Goal: Task Accomplishment & Management: Complete application form

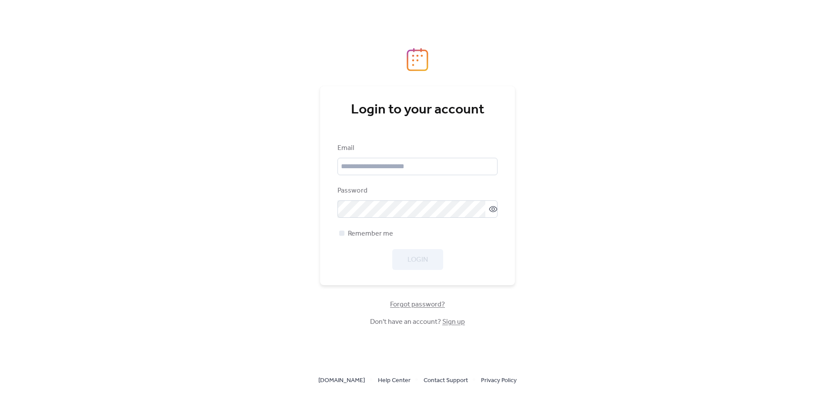
click at [451, 323] on link "Sign up" at bounding box center [453, 321] width 23 height 13
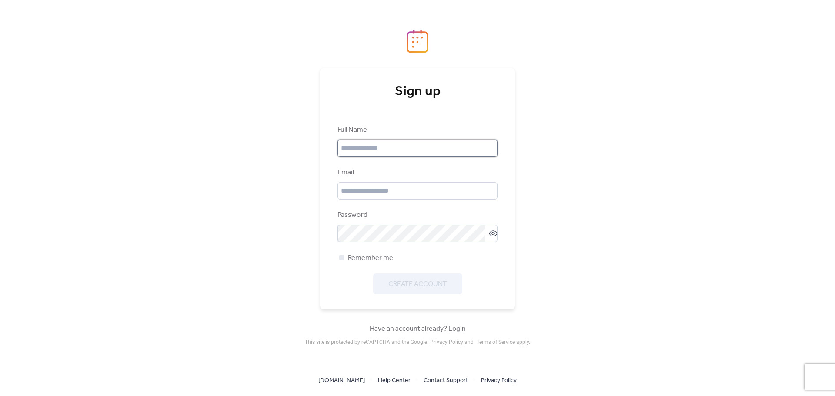
click at [394, 148] on input "text" at bounding box center [417, 148] width 160 height 17
click at [358, 151] on input "text" at bounding box center [417, 148] width 160 height 17
type input "**********"
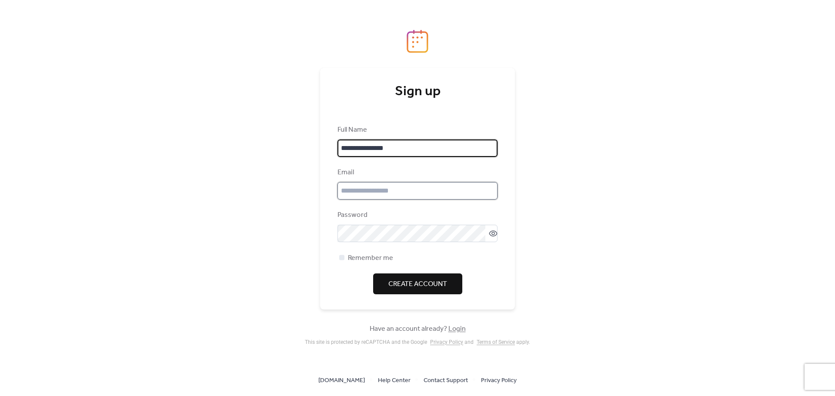
click at [390, 193] on input "email" at bounding box center [417, 190] width 160 height 17
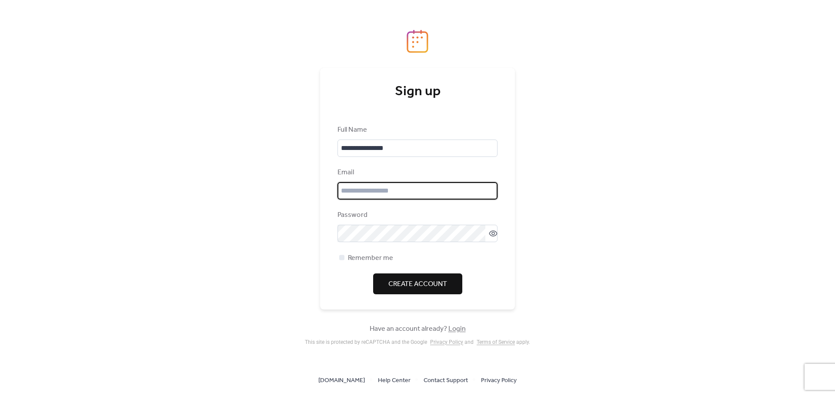
type input "**********"
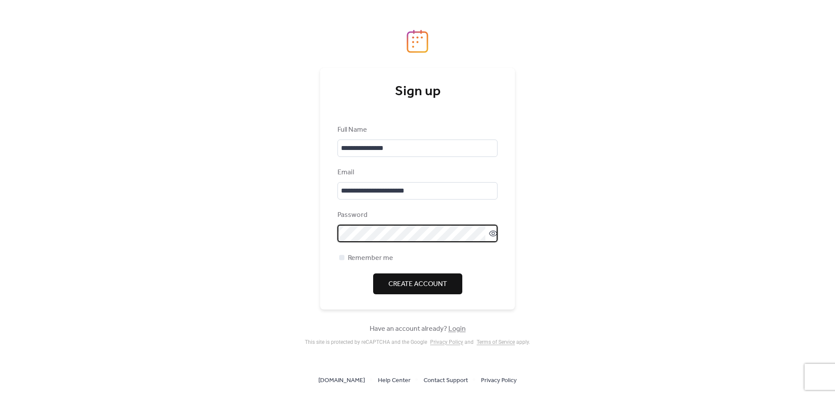
click at [340, 278] on div "Create Account" at bounding box center [417, 284] width 160 height 21
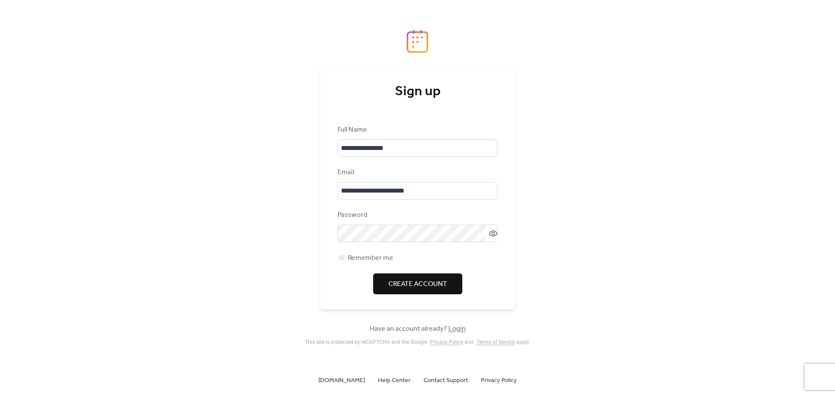
click at [400, 284] on span "Create Account" at bounding box center [417, 284] width 59 height 10
click at [341, 258] on div at bounding box center [341, 257] width 5 height 5
click at [402, 286] on span "Create Account" at bounding box center [417, 284] width 59 height 10
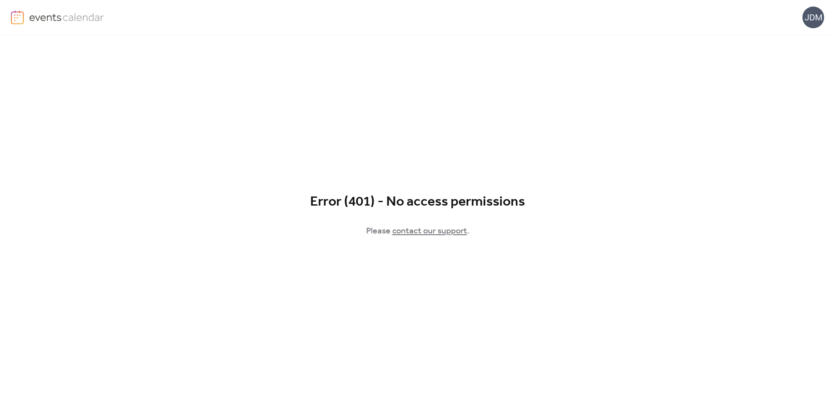
click at [31, 17] on img at bounding box center [66, 16] width 75 height 13
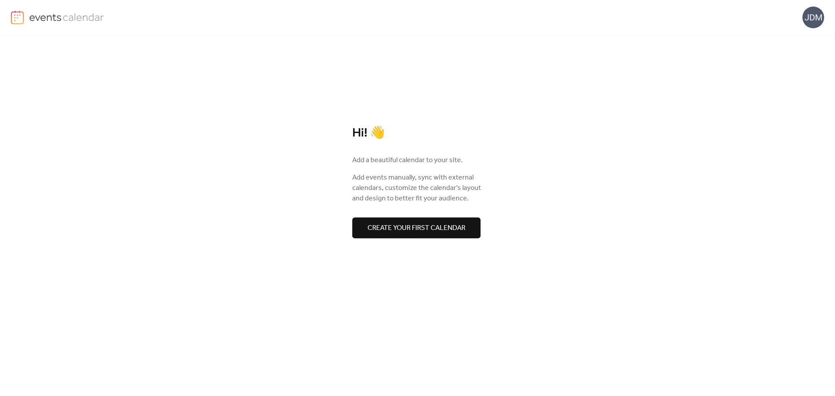
click at [434, 230] on span "Create your first calendar" at bounding box center [416, 228] width 98 height 10
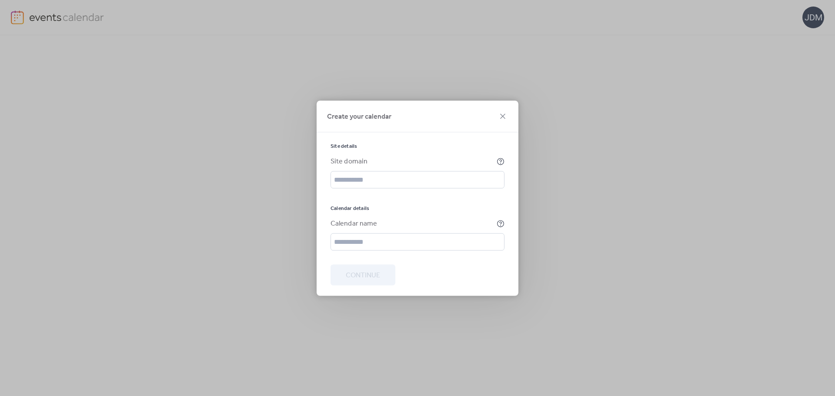
click at [435, 228] on div "Calendar name" at bounding box center [412, 223] width 164 height 10
click at [412, 185] on input "text" at bounding box center [417, 179] width 174 height 17
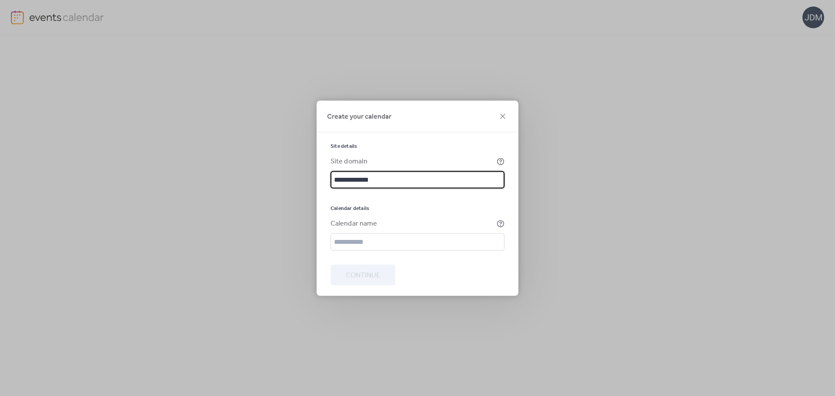
type input "**********"
click at [356, 223] on div "Calendar name" at bounding box center [412, 223] width 164 height 10
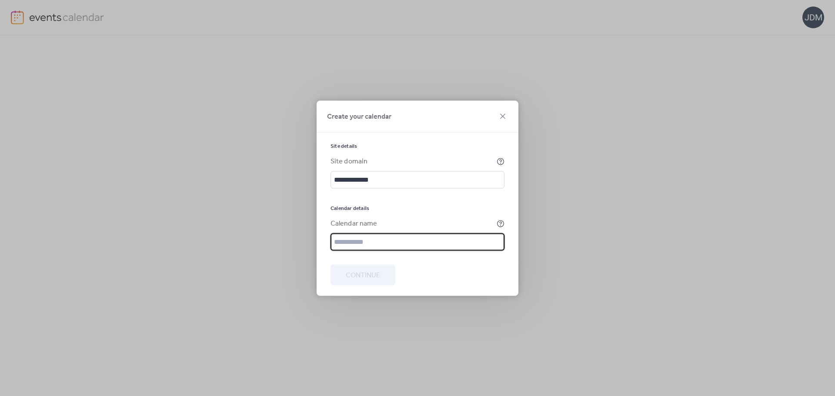
click at [357, 247] on input "text" at bounding box center [417, 241] width 174 height 17
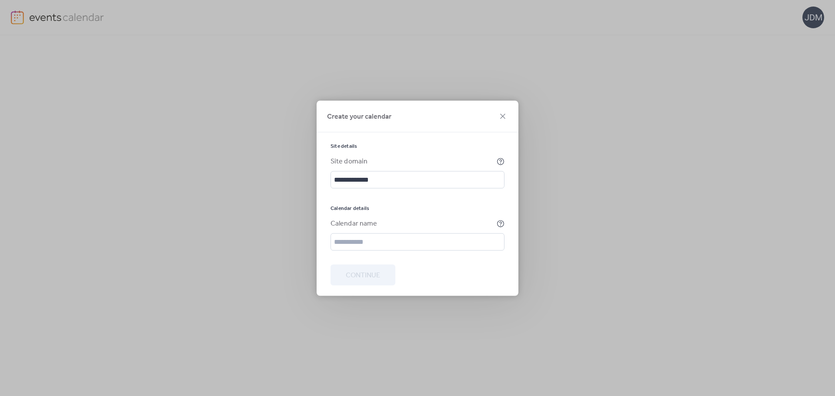
click at [404, 220] on div "Calendar name" at bounding box center [412, 223] width 164 height 10
click at [501, 160] on icon at bounding box center [501, 161] width 8 height 8
click at [502, 119] on icon at bounding box center [502, 116] width 10 height 10
